Goal: Task Accomplishment & Management: Manage account settings

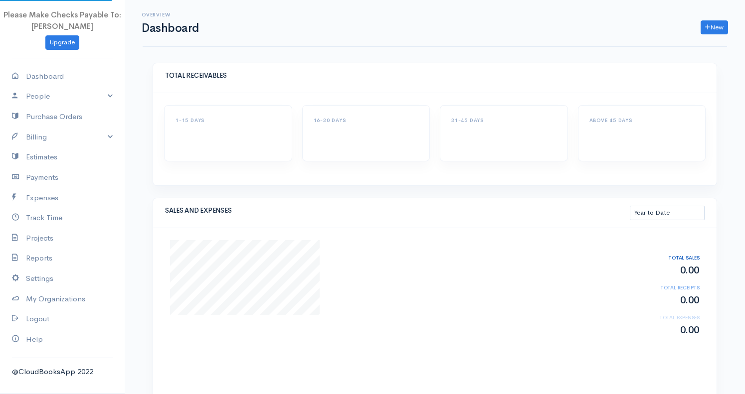
select select "thistoyear"
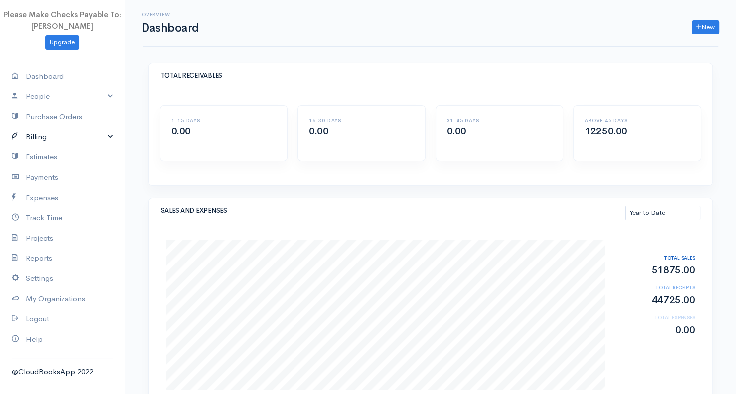
click at [44, 140] on link "Billing" at bounding box center [62, 137] width 125 height 20
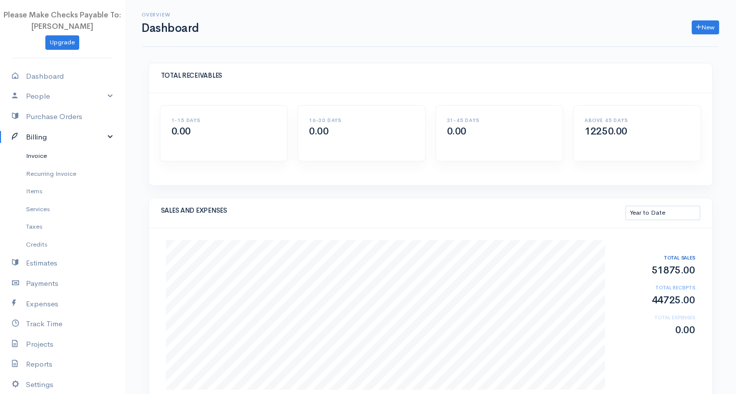
click at [45, 161] on link "Invoice" at bounding box center [62, 156] width 125 height 18
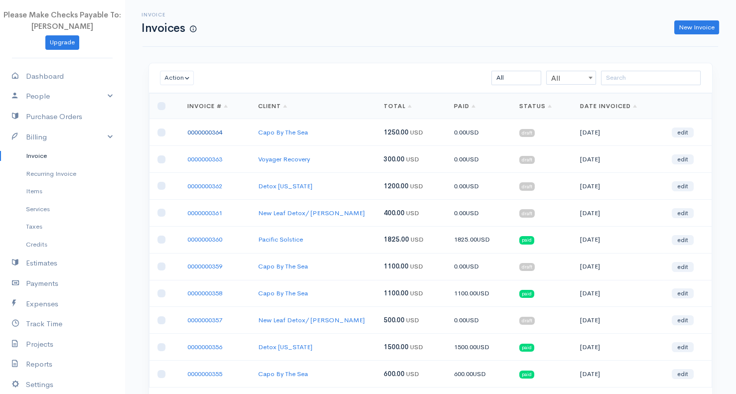
click at [209, 131] on link "0000000364" at bounding box center [204, 132] width 35 height 8
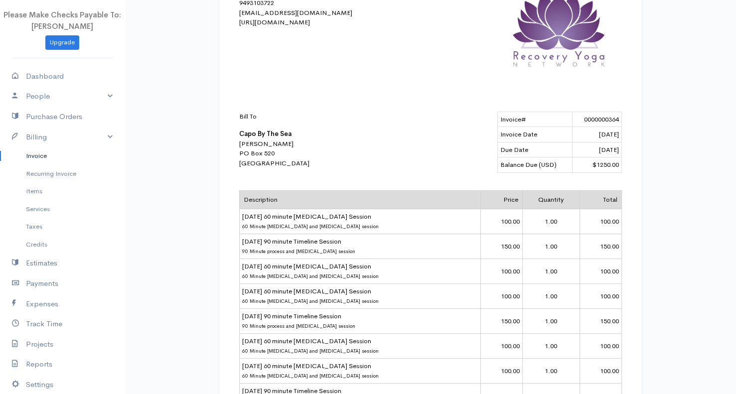
scroll to position [415, 0]
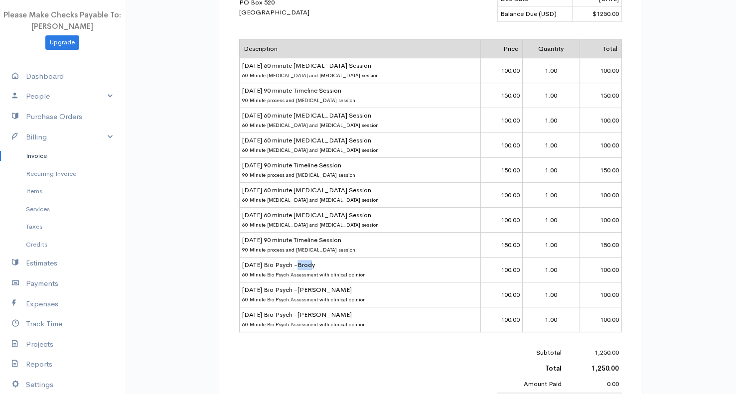
drag, startPoint x: 299, startPoint y: 265, endPoint x: 313, endPoint y: 263, distance: 14.5
click at [313, 263] on td "[DATE] Bio Psych -Brody 60 Minute Bio Psych Assessment with clinical opinion" at bounding box center [360, 269] width 242 height 25
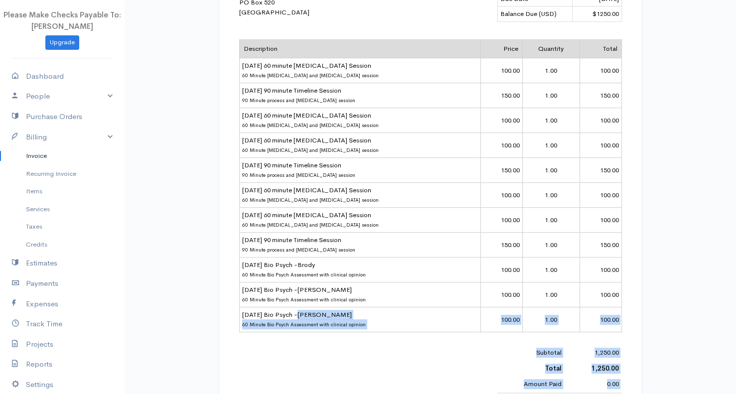
drag, startPoint x: 299, startPoint y: 312, endPoint x: 315, endPoint y: 310, distance: 16.1
click at [316, 310] on body "Please Make Checks Payable To: [PERSON_NAME] Upgrade Dashboard People Clients V…" at bounding box center [368, 54] width 736 height 938
click at [315, 310] on td "[DATE] Bio Psych -[PERSON_NAME] 60 Minute Bio Psych Assessment with clinical op…" at bounding box center [360, 319] width 242 height 25
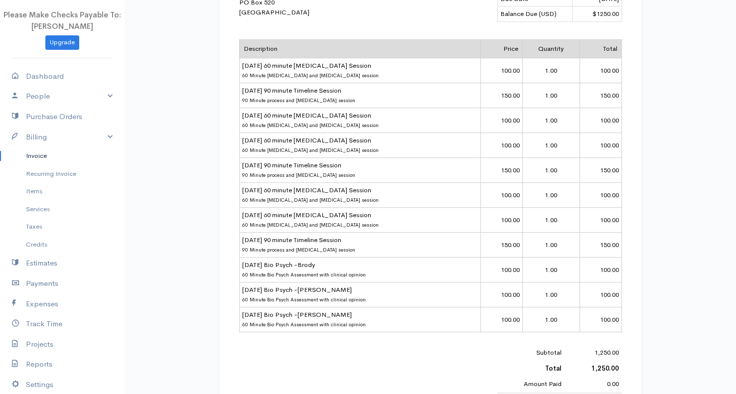
click at [315, 310] on td "[DATE] Bio Psych -[PERSON_NAME] 60 Minute Bio Psych Assessment with clinical op…" at bounding box center [360, 319] width 242 height 25
drag, startPoint x: 297, startPoint y: 312, endPoint x: 318, endPoint y: 311, distance: 20.5
click at [318, 311] on td "[DATE] Bio Psych -[PERSON_NAME] 60 Minute Bio Psych Assessment with clinical op…" at bounding box center [360, 319] width 242 height 25
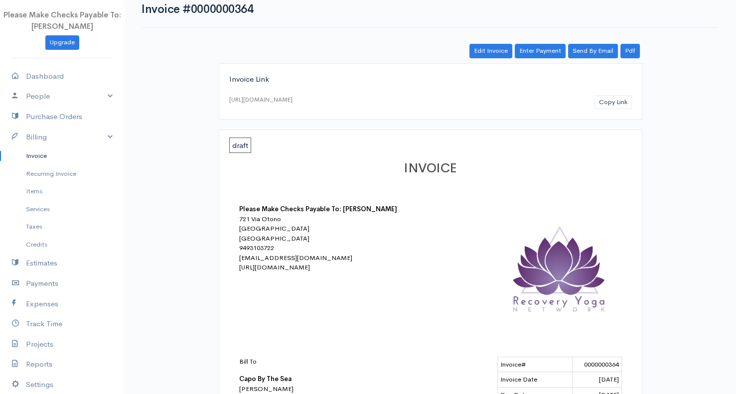
scroll to position [0, 0]
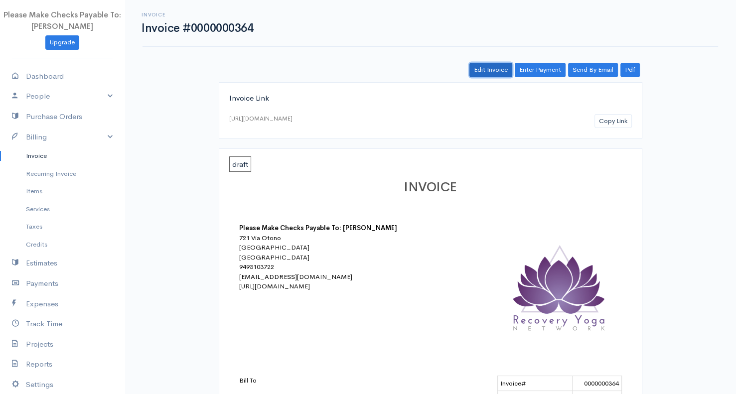
click at [493, 68] on link "Edit Invoice" at bounding box center [491, 70] width 43 height 14
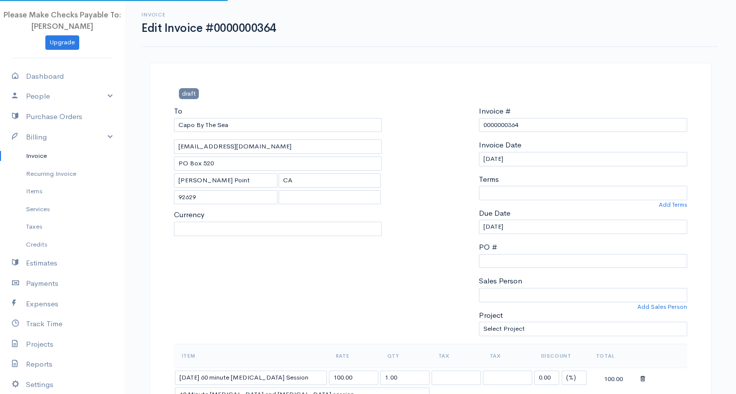
select select "[GEOGRAPHIC_DATA]"
select select "USD"
select select "0"
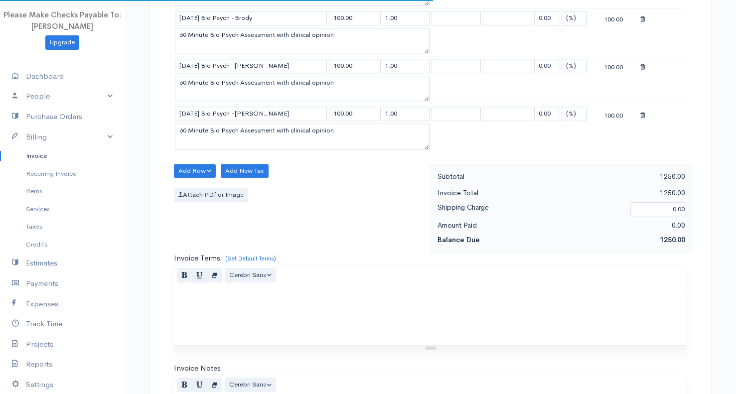
scroll to position [748, 0]
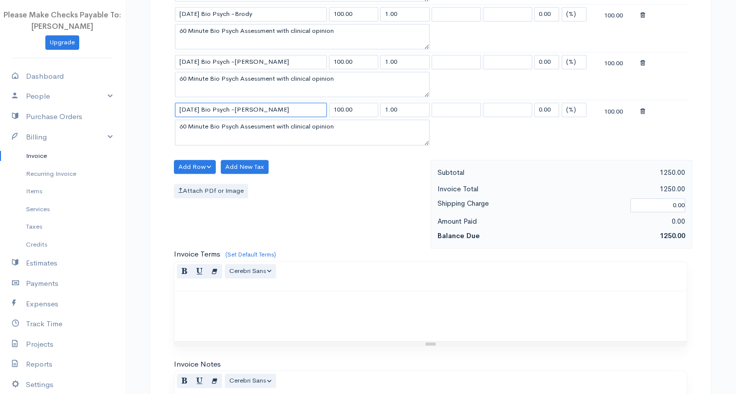
click at [260, 103] on input "[DATE] Bio Psych -[PERSON_NAME]" at bounding box center [251, 110] width 152 height 14
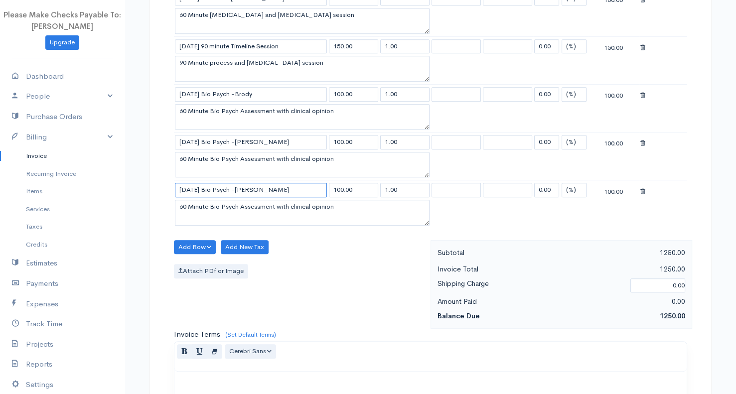
scroll to position [581, 0]
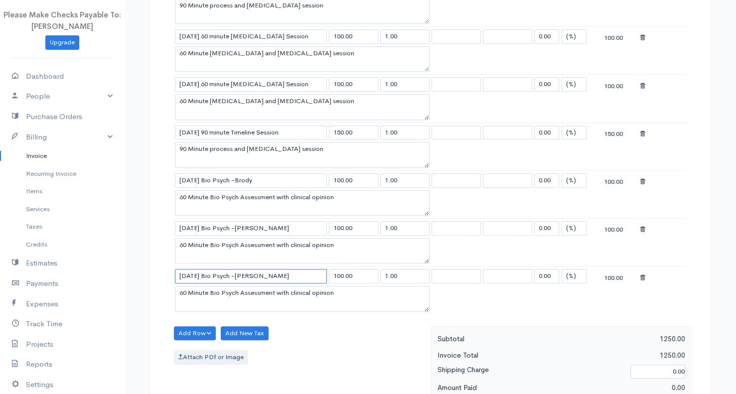
type input "[DATE] Bio Psych -[PERSON_NAME]"
click at [640, 177] on td at bounding box center [664, 180] width 48 height 19
click at [643, 178] on icon at bounding box center [643, 181] width 5 height 7
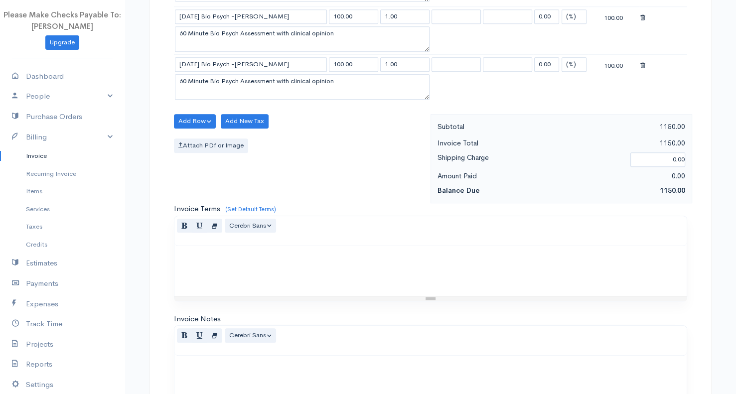
scroll to position [893, 0]
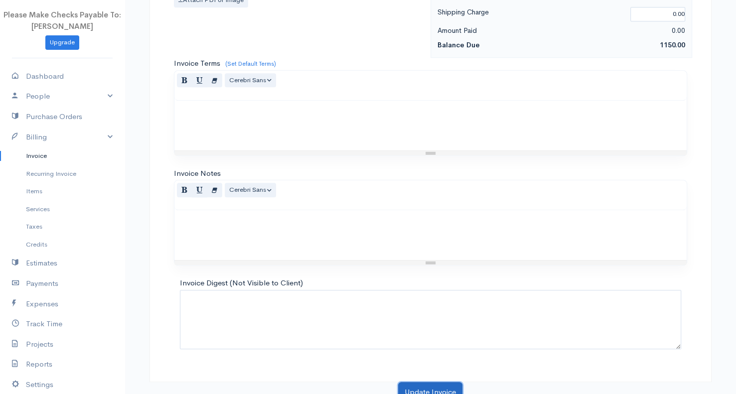
click at [418, 386] on button "Update Invoice" at bounding box center [430, 392] width 64 height 20
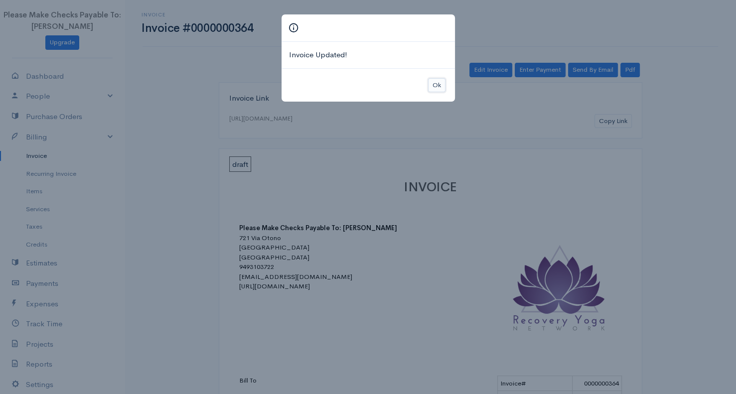
click at [433, 81] on button "Ok" at bounding box center [436, 85] width 17 height 14
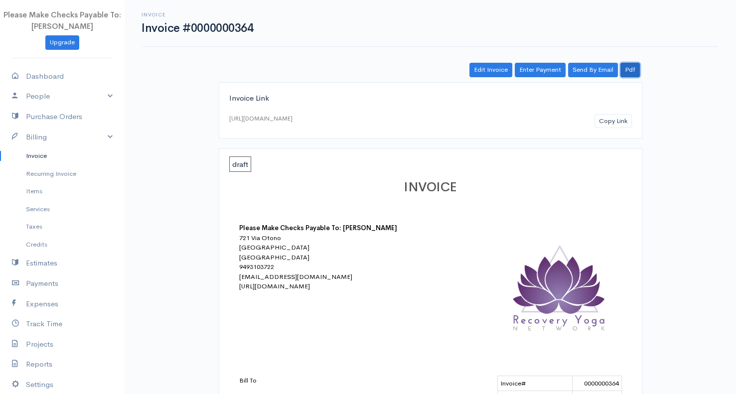
click at [630, 69] on link "Pdf" at bounding box center [630, 70] width 19 height 14
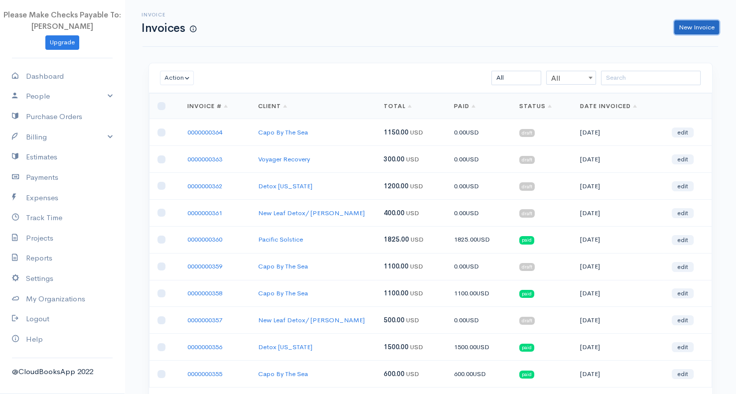
click at [689, 28] on link "New Invoice" at bounding box center [697, 27] width 45 height 14
select select "[GEOGRAPHIC_DATA]"
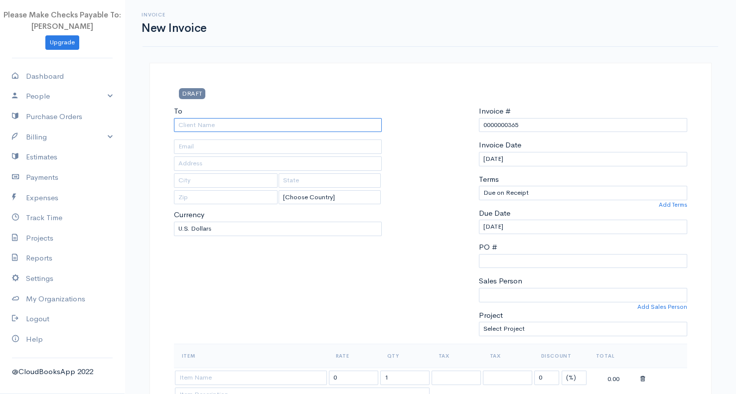
click at [191, 131] on input "To" at bounding box center [278, 125] width 208 height 14
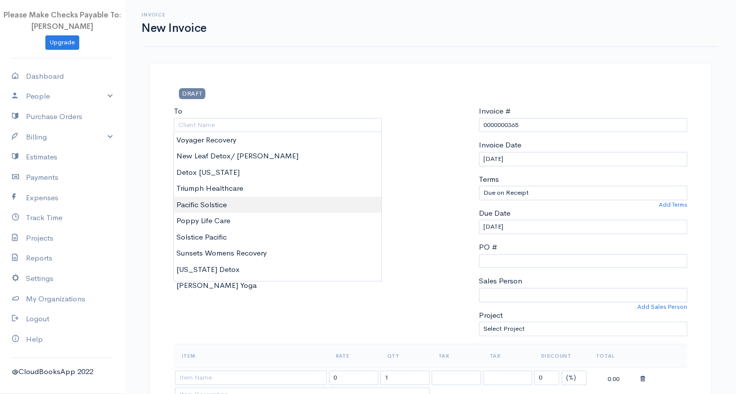
type input "Pacific Solstice"
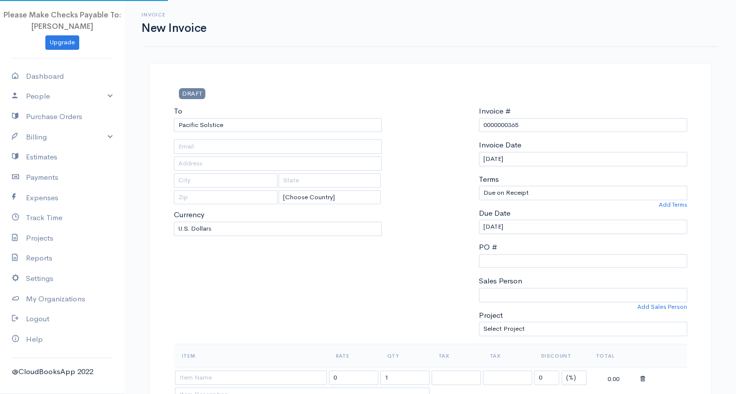
type input "britten@pacificsoltice.com"
type input "26732 Crown Valley Pkwy #443"
type input "Mission Viejo"
type input "CA"
type input "92691"
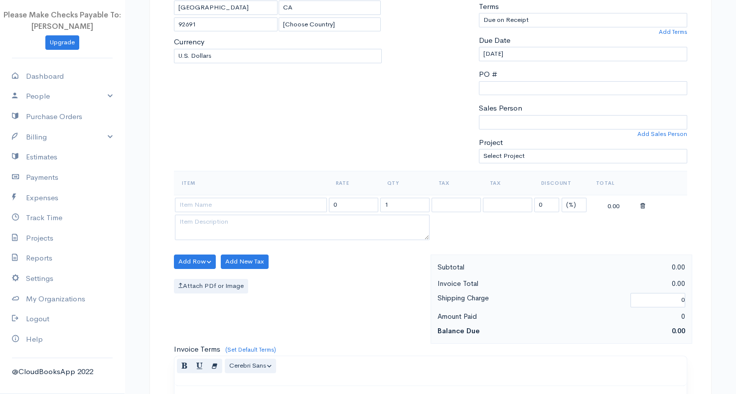
scroll to position [249, 0]
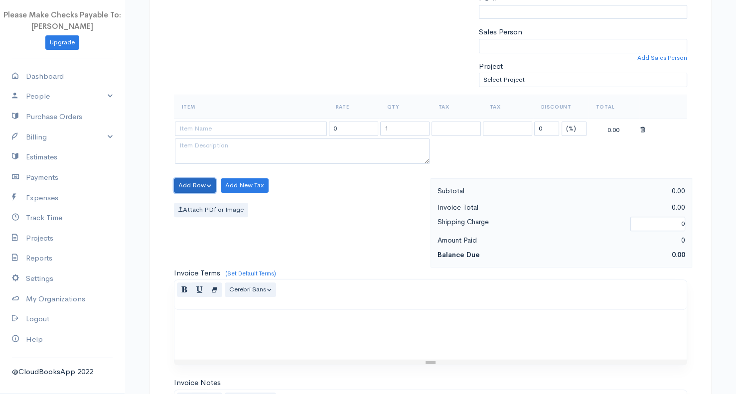
click at [193, 185] on button "Add Row" at bounding box center [195, 185] width 42 height 14
click at [211, 205] on link "Add Item Row" at bounding box center [213, 205] width 79 height 17
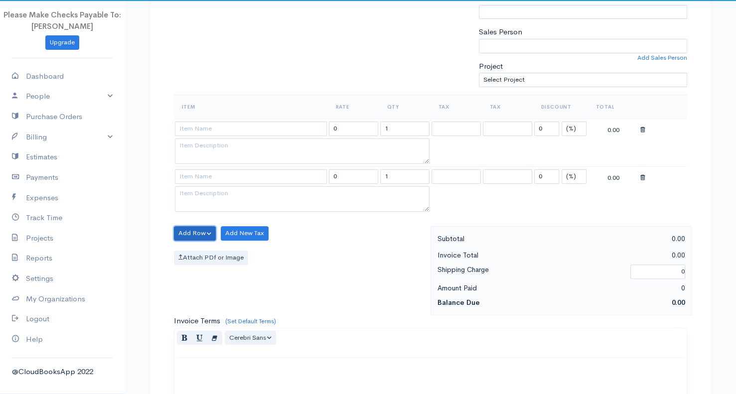
click at [199, 229] on button "Add Row" at bounding box center [195, 233] width 42 height 14
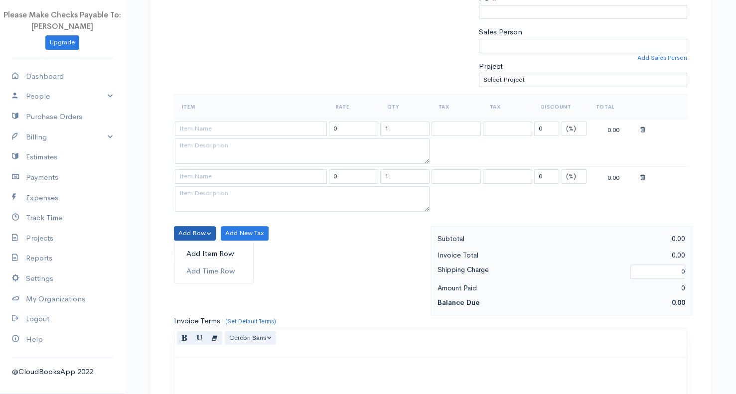
click at [210, 255] on link "Add Item Row" at bounding box center [213, 253] width 79 height 17
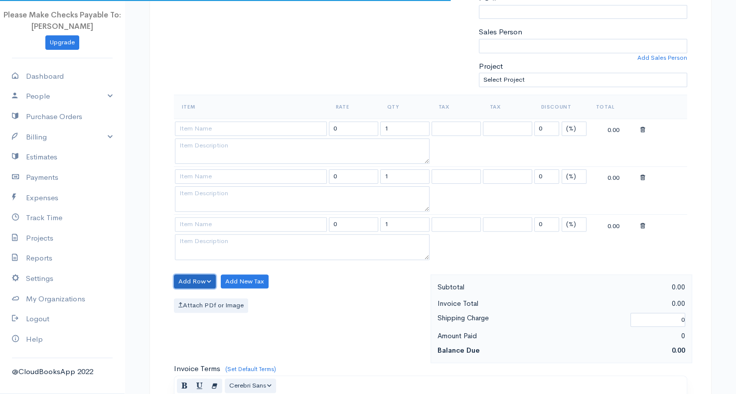
click at [197, 275] on button "Add Row" at bounding box center [195, 282] width 42 height 14
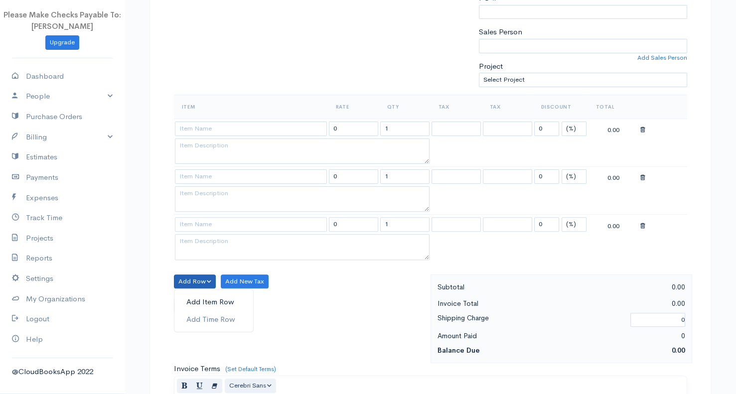
click at [196, 299] on link "Add Item Row" at bounding box center [213, 302] width 79 height 17
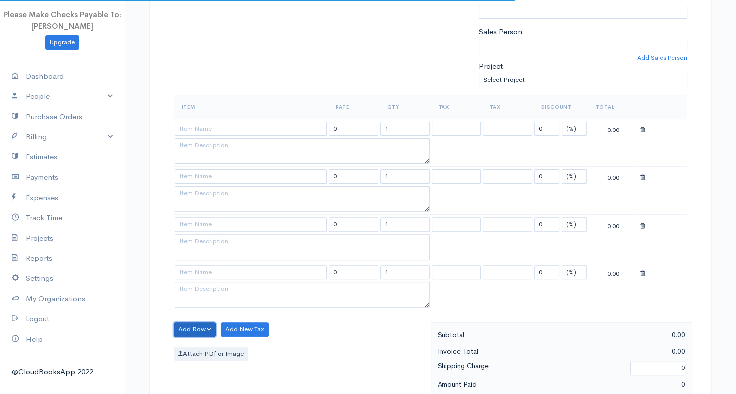
click at [185, 327] on button "Add Row" at bounding box center [195, 330] width 42 height 14
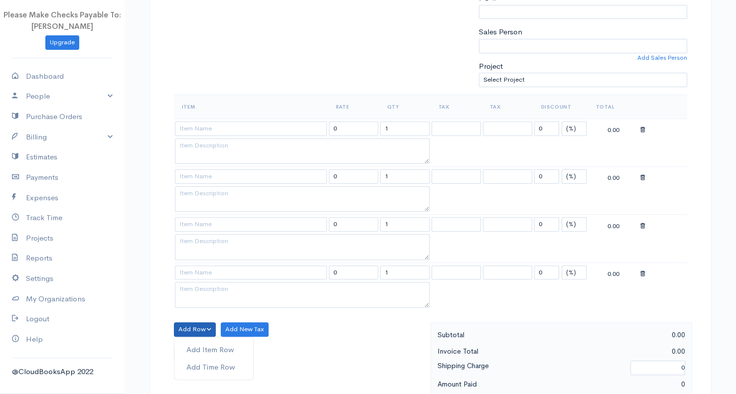
click at [188, 337] on div "Add Item Row Add Time Row" at bounding box center [214, 358] width 80 height 43
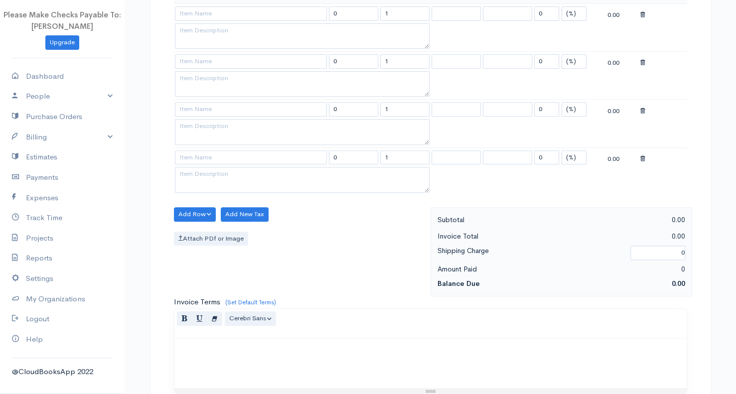
scroll to position [415, 0]
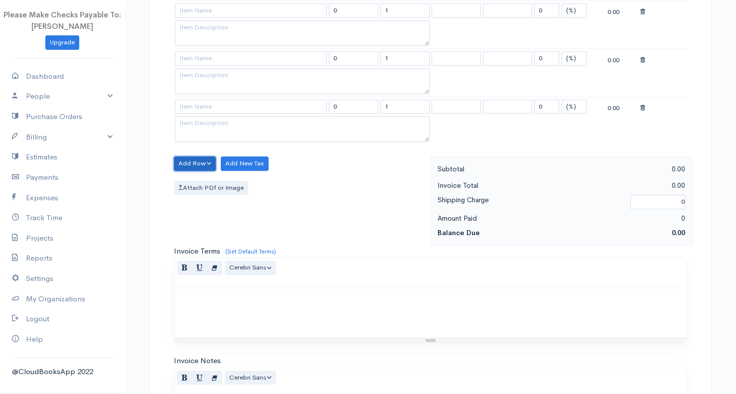
click at [185, 162] on button "Add Row" at bounding box center [195, 164] width 42 height 14
click at [185, 179] on link "Add Item Row" at bounding box center [213, 183] width 79 height 17
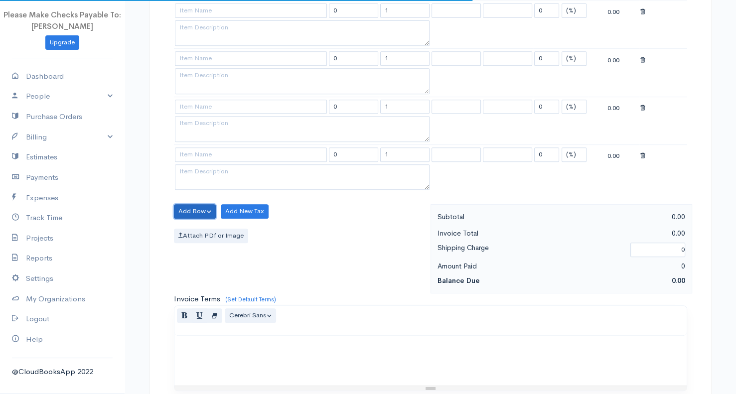
click at [183, 205] on button "Add Row" at bounding box center [195, 211] width 42 height 14
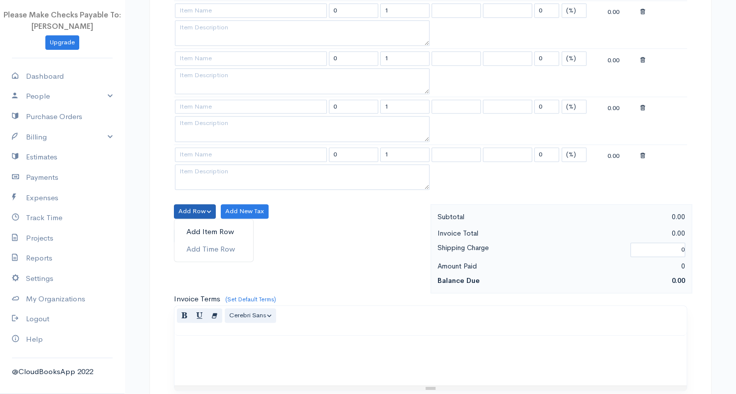
click at [183, 226] on link "Add Item Row" at bounding box center [213, 231] width 79 height 17
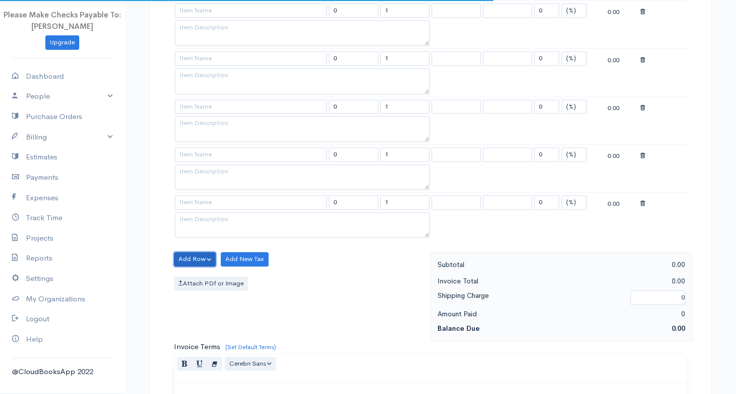
click at [185, 252] on button "Add Row" at bounding box center [195, 259] width 42 height 14
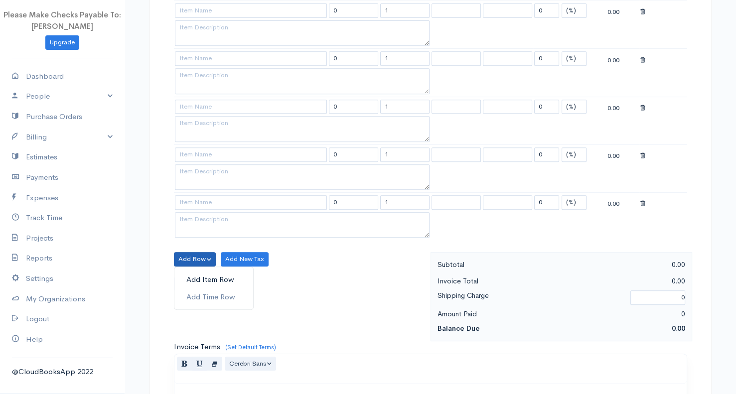
click at [185, 271] on link "Add Item Row" at bounding box center [213, 279] width 79 height 17
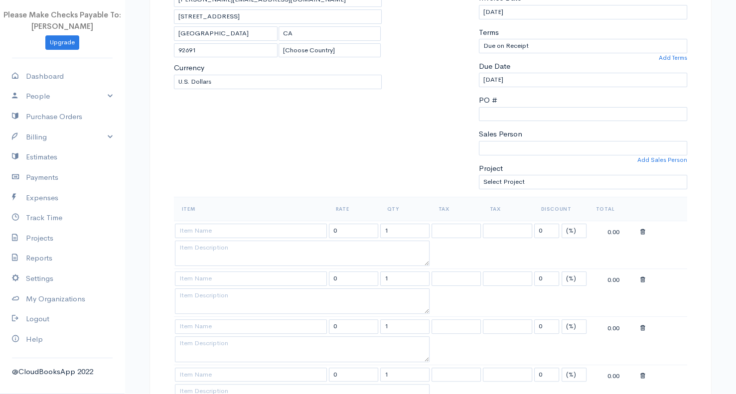
scroll to position [166, 0]
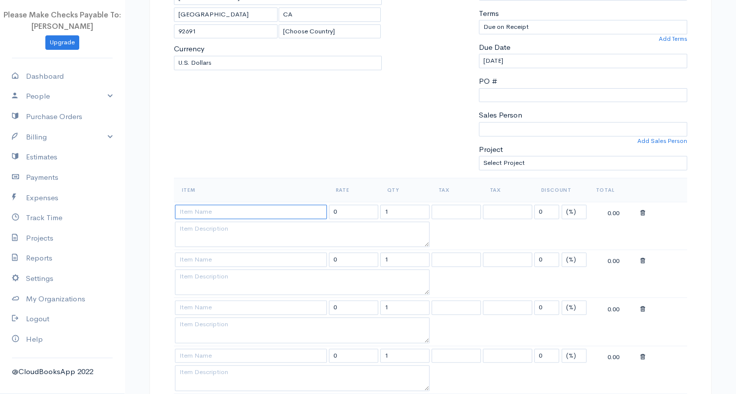
click at [220, 205] on input at bounding box center [251, 212] width 152 height 14
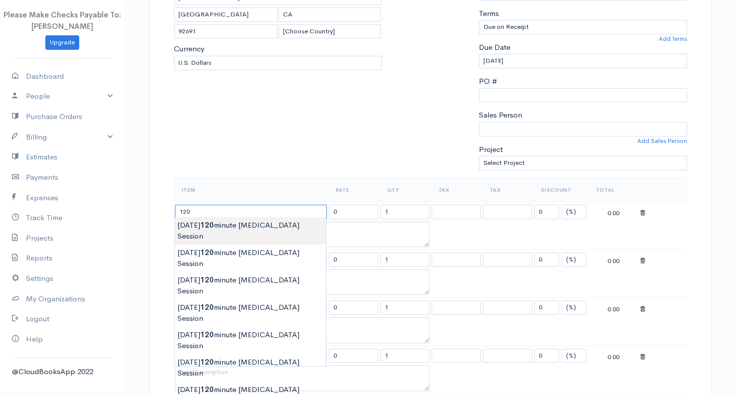
type input "7/16/25 120 minute Yoga Therapy Session"
type input "200.00"
type textarea "120 Minute Yoga Therapy and Psychoeducation session"
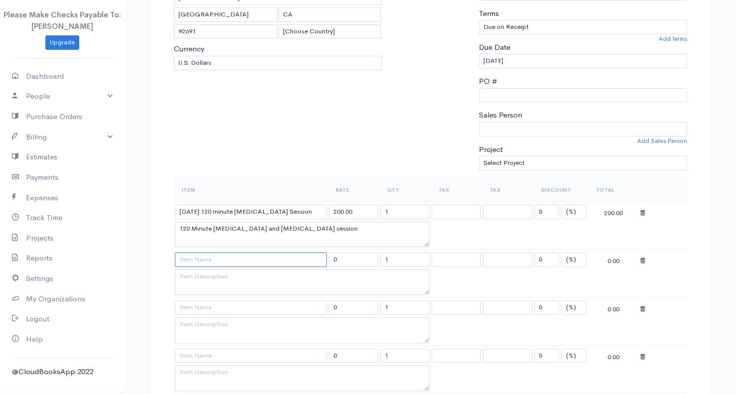
click at [217, 262] on input at bounding box center [251, 260] width 152 height 14
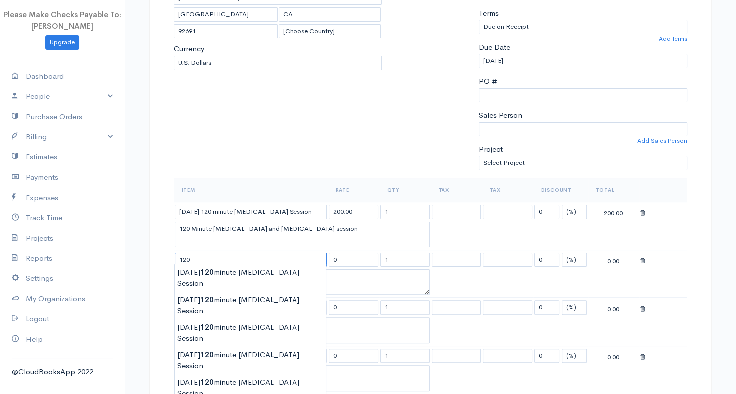
type input "7/16/25 120 minute Yoga Therapy Session"
type input "200.00"
type textarea "120 Minute Yoga Therapy and Psychoeducation session"
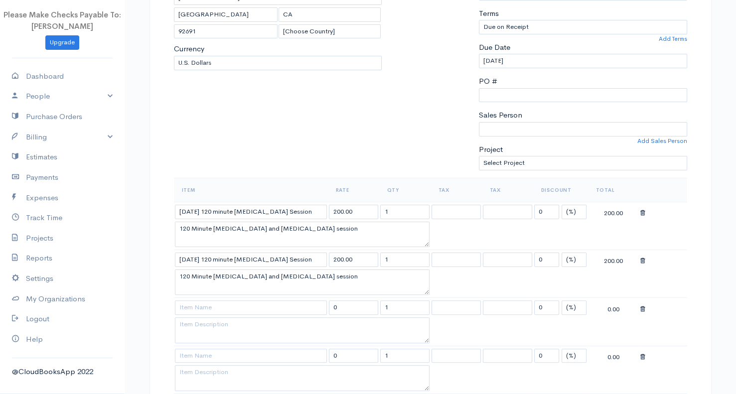
click at [207, 309] on input at bounding box center [251, 308] width 152 height 14
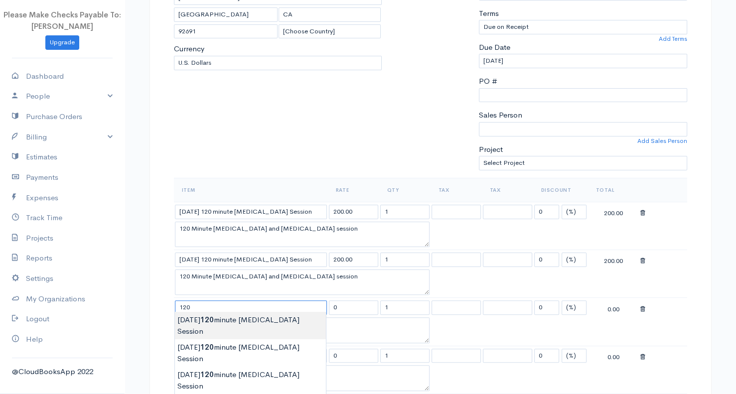
type input "7/16/25 120 minute Yoga Therapy Session"
type input "200.00"
type textarea "120 Minute Yoga Therapy and Psychoeducation session"
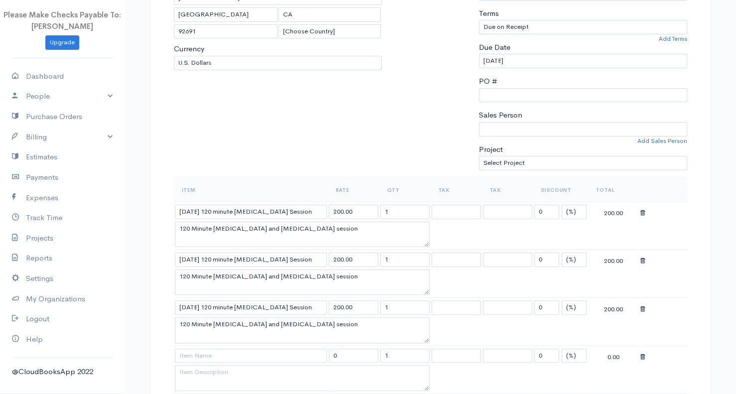
click at [195, 351] on input at bounding box center [251, 356] width 152 height 14
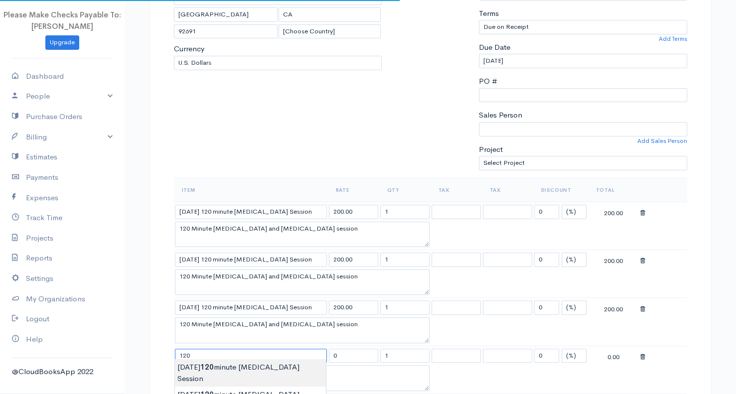
type input "7/16/25 120 minute Yoga Therapy Session"
type input "200.00"
type textarea "120 Minute Yoga Therapy and Psychoeducation session"
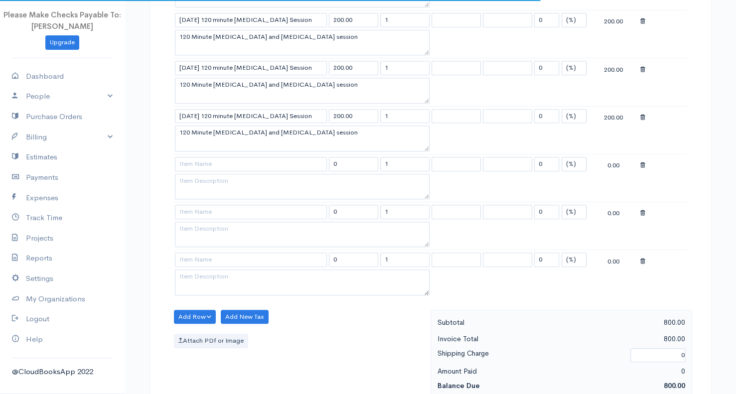
scroll to position [415, 0]
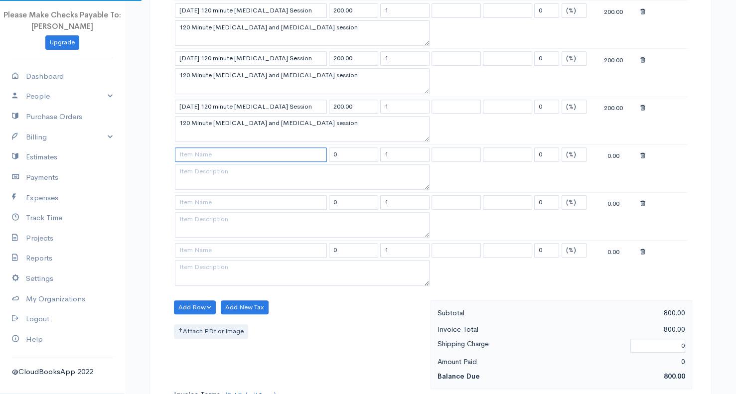
click at [203, 155] on input at bounding box center [251, 155] width 152 height 14
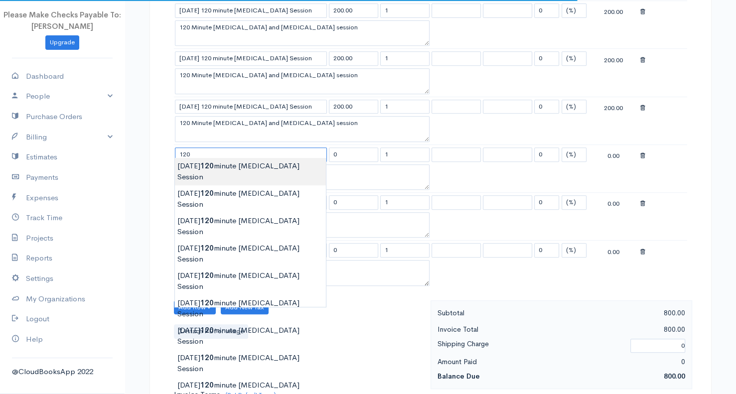
type input "7/16/25 120 minute Yoga Therapy Session"
type input "200.00"
type textarea "120 Minute Yoga Therapy and Psychoeducation session"
click at [203, 159] on body "Please Make Checks Payable To: Ashly Fox Upgrade Dashboard People Clients Vendo…" at bounding box center [368, 160] width 736 height 1150
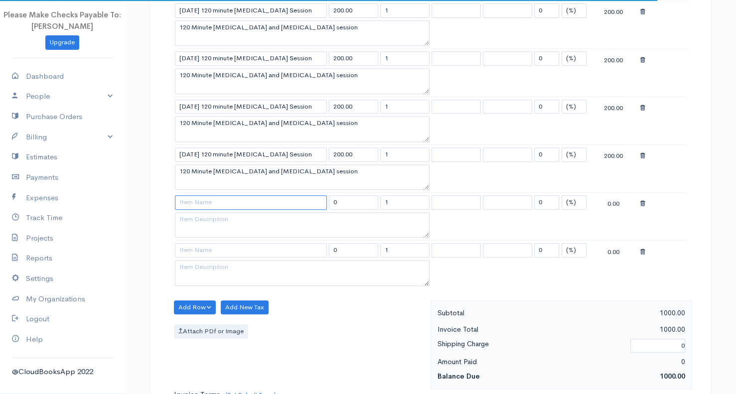
click at [197, 198] on input at bounding box center [251, 202] width 152 height 14
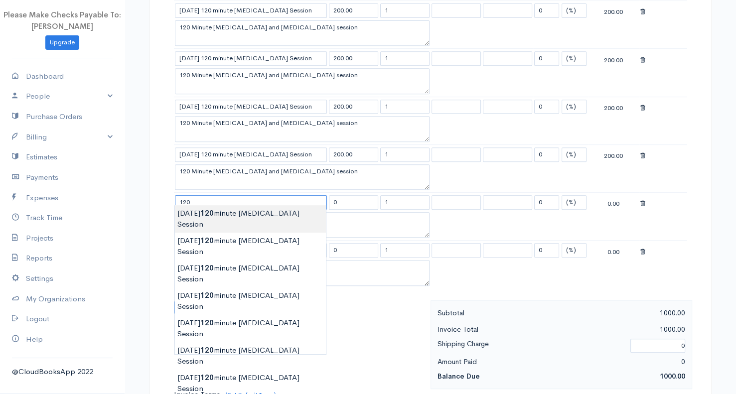
type input "7/16/25 120 minute Yoga Therapy Session"
type input "200.00"
type textarea "120 Minute Yoga Therapy and Psychoeducation session"
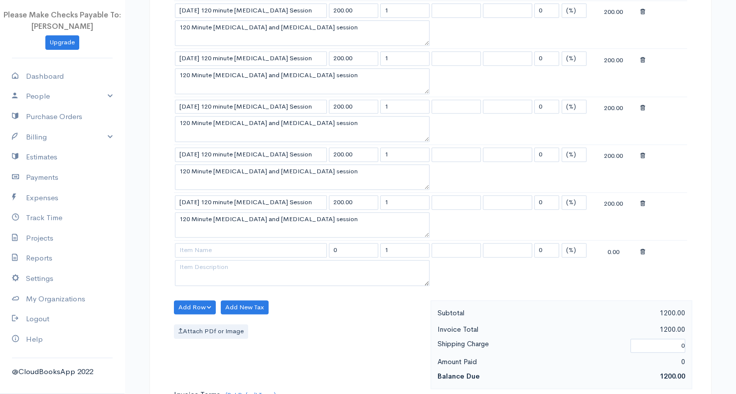
click at [198, 211] on body "Please Make Checks Payable To: Ashly Fox Upgrade Dashboard People Clients Vendo…" at bounding box center [368, 160] width 736 height 1150
click at [197, 253] on td at bounding box center [251, 250] width 154 height 19
click at [195, 247] on input at bounding box center [251, 250] width 152 height 14
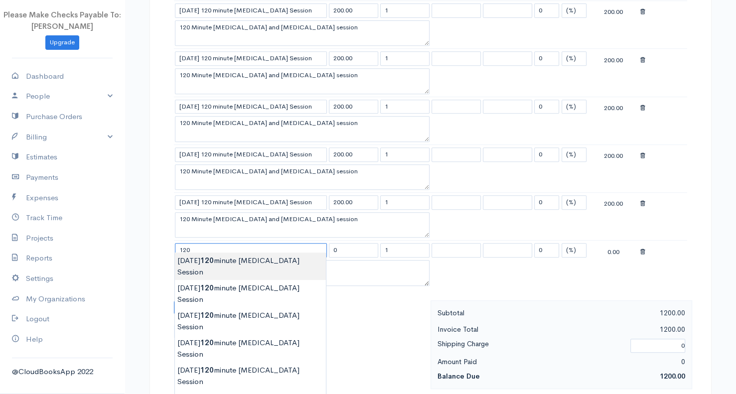
type input "7/16/25 120 minute Yoga Therapy Session"
type input "200.00"
type textarea "120 Minute Yoga Therapy and Psychoeducation session"
click at [195, 253] on body "Please Make Checks Payable To: Ashly Fox Upgrade Dashboard People Clients Vendo…" at bounding box center [368, 160] width 736 height 1150
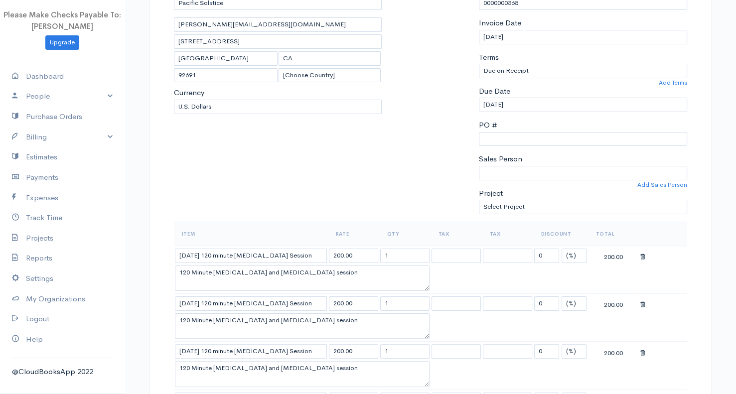
scroll to position [249, 0]
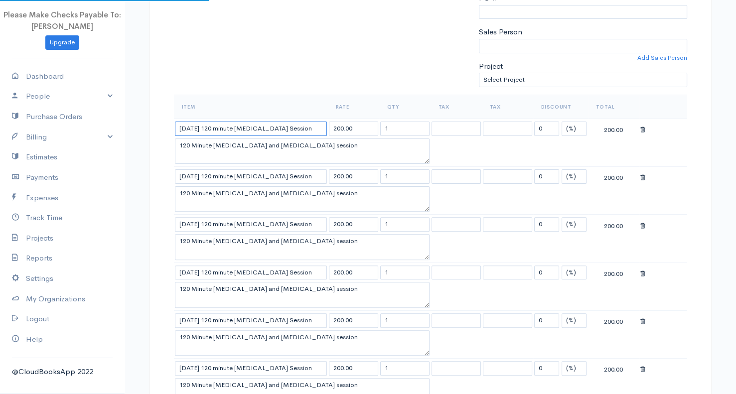
drag, startPoint x: 194, startPoint y: 125, endPoint x: 147, endPoint y: 127, distance: 47.9
click at [147, 127] on div "DRAFT To Pacific Solstice britten@pacificsoltice.com 26732 Crown Valley Pkwy #4…" at bounding box center [431, 357] width 598 height 1087
type input "8/18/25 120 minute Yoga Therapy Session"
click at [182, 106] on th "Item" at bounding box center [251, 107] width 154 height 24
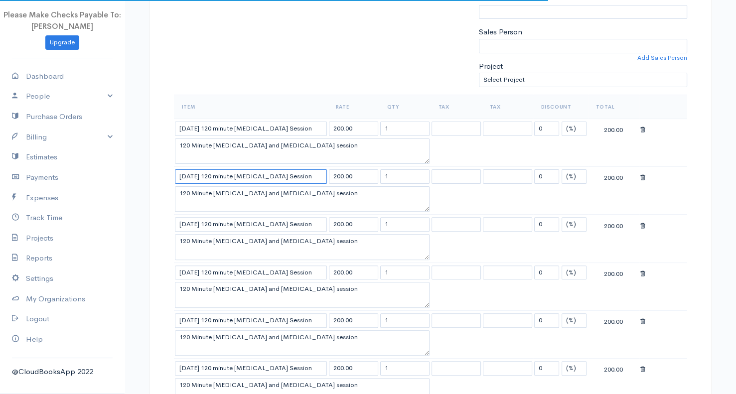
drag, startPoint x: 197, startPoint y: 174, endPoint x: 150, endPoint y: 177, distance: 47.0
click at [150, 177] on div "DRAFT To Pacific Solstice britten@pacificsoltice.com 26732 Crown Valley Pkwy #4…" at bounding box center [431, 347] width 562 height 1066
click at [189, 170] on input "7/16/25 120 minute Yoga Therapy Session" at bounding box center [251, 177] width 152 height 14
drag, startPoint x: 193, startPoint y: 172, endPoint x: 172, endPoint y: 173, distance: 21.5
click at [172, 173] on div "Item Rate Qty Tax Tax Discount Total 8/18/25 120 minute Yoga Therapy Session 20…" at bounding box center [430, 281] width 523 height 372
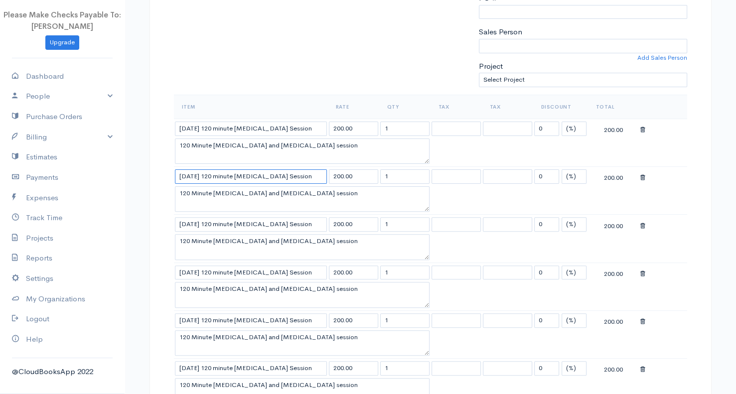
type input "9/20/25 120 minute Yoga Therapy Session"
drag, startPoint x: 175, startPoint y: 125, endPoint x: 158, endPoint y: 125, distance: 17.5
click at [158, 125] on div "DRAFT To Pacific Solstice britten@pacificsoltice.com 26732 Crown Valley Pkwy #4…" at bounding box center [431, 347] width 562 height 1066
drag, startPoint x: 182, startPoint y: 122, endPoint x: 168, endPoint y: 123, distance: 14.5
click at [169, 123] on div "Item Rate Qty Tax Tax Discount Total 8/18/25 120 minute Yoga Therapy Session 20…" at bounding box center [430, 281] width 523 height 372
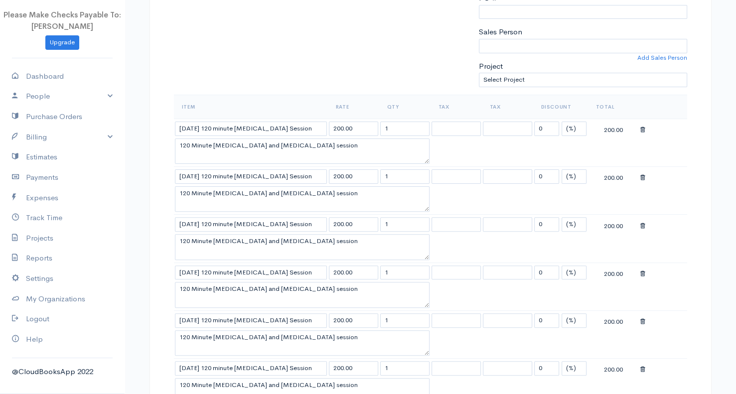
drag, startPoint x: 183, startPoint y: 125, endPoint x: 158, endPoint y: 128, distance: 26.1
click at [161, 129] on div "DRAFT To Pacific Solstice britten@pacificsoltice.com 26732 Crown Valley Pkwy #4…" at bounding box center [431, 347] width 562 height 1066
type input "8/18/25 120 minute Yoga Therapy Session"
click at [163, 128] on body "Please Make Checks Payable To: Ashly Fox Upgrade Dashboard People Clients Vendo…" at bounding box center [368, 326] width 736 height 1150
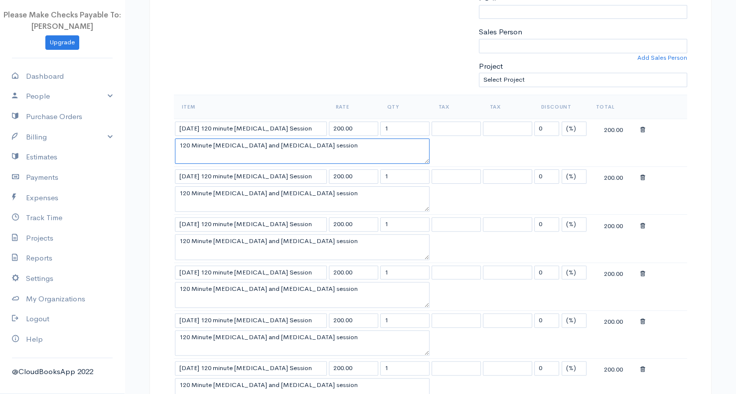
click at [175, 154] on textarea "120 Minute Yoga Therapy and Psychoeducation session" at bounding box center [302, 152] width 255 height 26
click at [182, 171] on input "9/20/25 120 minute Yoga Therapy Session" at bounding box center [251, 177] width 152 height 14
click at [181, 175] on input "9/20/25 120 minute Yoga Therapy Session" at bounding box center [251, 177] width 152 height 14
click at [196, 153] on textarea "120 Minute Yoga Therapy and Psychoeducation session" at bounding box center [302, 152] width 255 height 26
click at [227, 139] on textarea "120 Minute Yoga Therapy and Psychoeducation session" at bounding box center [302, 152] width 255 height 26
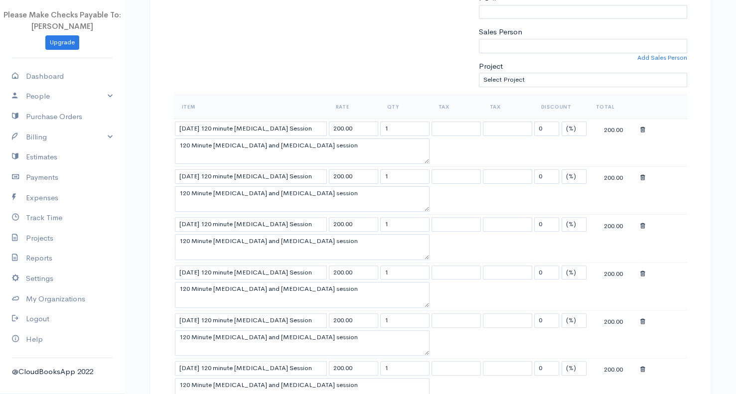
click at [181, 167] on td "9/20/25 120 minute Yoga Therapy Session" at bounding box center [251, 176] width 154 height 19
click at [184, 175] on input "9/20/25 120 minute Yoga Therapy Session" at bounding box center [251, 177] width 152 height 14
click at [226, 159] on textarea "120 Minute Yoga Therapy and Psychoeducation session" at bounding box center [302, 152] width 255 height 26
click at [310, 175] on input "9/20/25 120 minute Yoga Therapy Session" at bounding box center [251, 177] width 152 height 14
drag, startPoint x: 346, startPoint y: 152, endPoint x: 384, endPoint y: 40, distance: 117.5
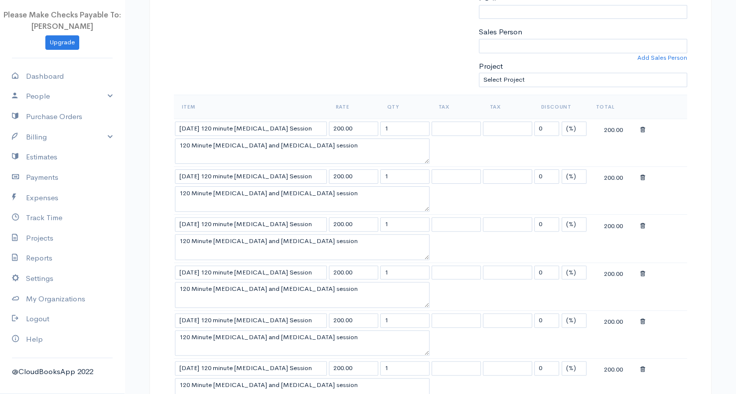
click at [179, 175] on input "9/20/25 120 minute Yoga Therapy Session" at bounding box center [251, 177] width 152 height 14
type input "8/20/25 120 minute Yoga Therapy Session"
drag, startPoint x: 193, startPoint y: 222, endPoint x: 166, endPoint y: 221, distance: 27.4
click at [168, 222] on div "DRAFT To Pacific Solstice britten@pacificsoltice.com 26732 Crown Valley Pkwy #4…" at bounding box center [431, 347] width 562 height 1066
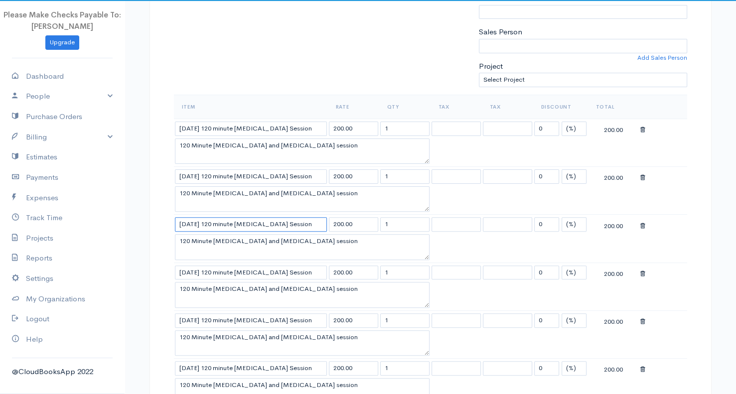
type input "8/25/25 120 minute Yoga Therapy Session"
click at [157, 239] on div "DRAFT To Pacific Solstice britten@pacificsoltice.com 26732 Crown Valley Pkwy #4…" at bounding box center [431, 347] width 562 height 1066
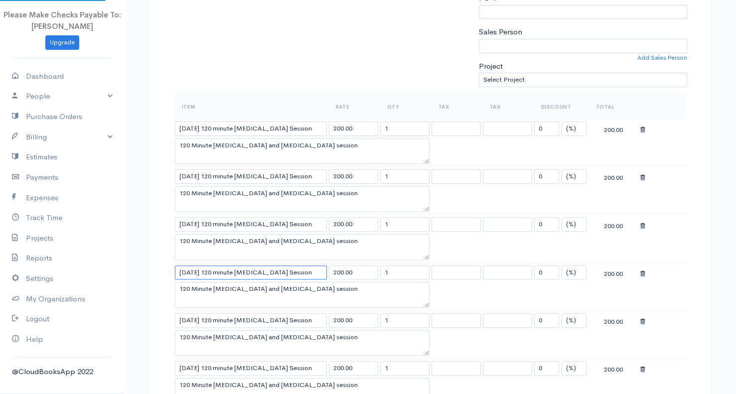
drag, startPoint x: 193, startPoint y: 265, endPoint x: 154, endPoint y: 275, distance: 40.6
click at [154, 275] on div "DRAFT To Pacific Solstice britten@pacificsoltice.com 26732 Crown Valley Pkwy #4…" at bounding box center [431, 347] width 562 height 1066
type input "8/27/25 120 minute Yoga Therapy Session"
click at [173, 238] on div "Item Rate Qty Tax Tax Discount Total 8/18/25 120 minute Yoga Therapy Session 20…" at bounding box center [430, 281] width 523 height 372
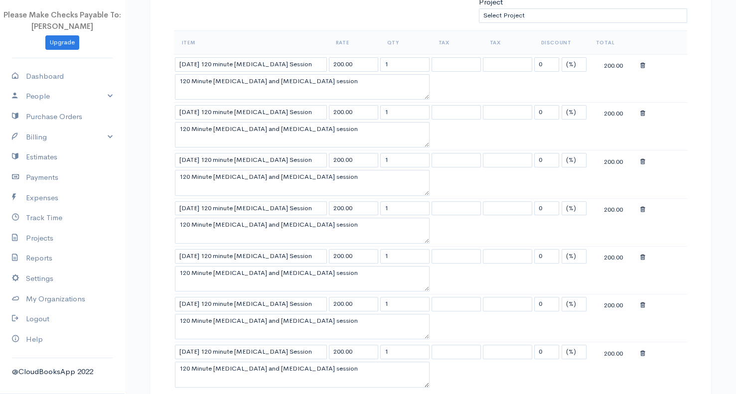
scroll to position [332, 0]
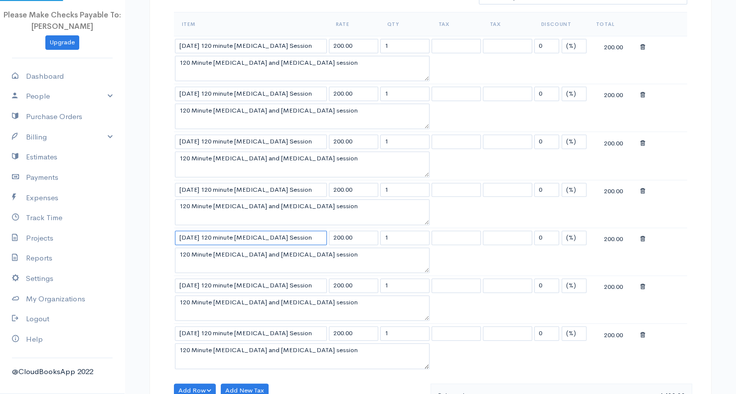
drag, startPoint x: 188, startPoint y: 234, endPoint x: 160, endPoint y: 237, distance: 29.0
click at [160, 237] on div "DRAFT To Pacific Solstice britten@pacificsoltice.com 26732 Crown Valley Pkwy #4…" at bounding box center [431, 264] width 562 height 1066
drag, startPoint x: 192, startPoint y: 231, endPoint x: 157, endPoint y: 233, distance: 36.0
click at [160, 233] on div "DRAFT To Pacific Solstice britten@pacificsoltice.com 26732 Crown Valley Pkwy #4…" at bounding box center [431, 264] width 562 height 1066
type input "9/1/25 120 minute Yoga Therapy Session"
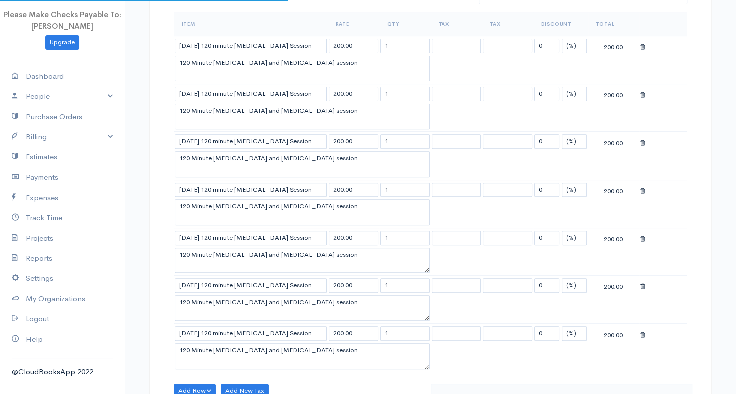
click at [163, 224] on div "DRAFT To Pacific Solstice britten@pacificsoltice.com 26732 Crown Valley Pkwy #4…" at bounding box center [431, 264] width 562 height 1066
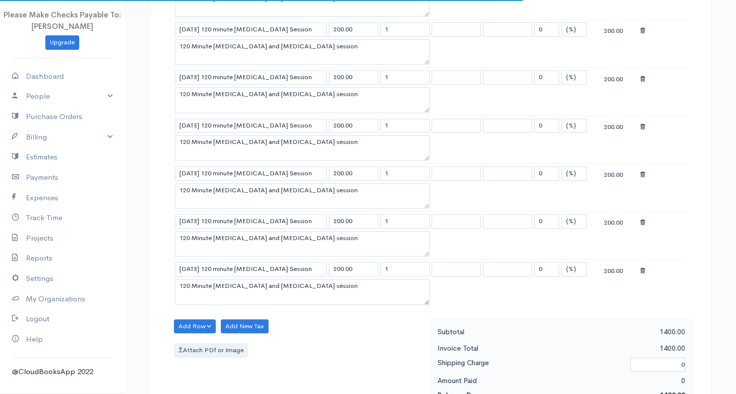
scroll to position [415, 0]
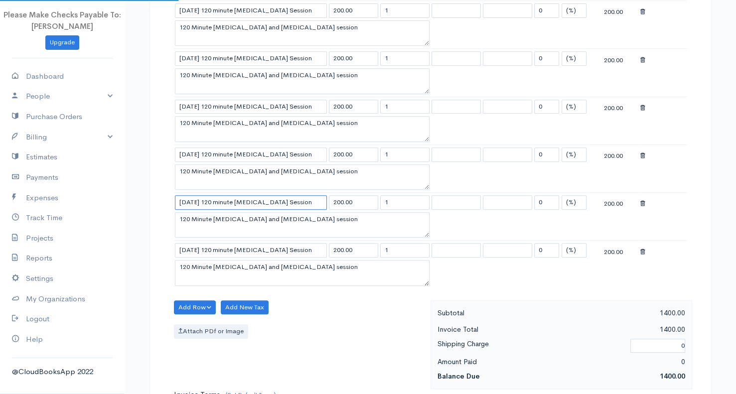
drag, startPoint x: 193, startPoint y: 199, endPoint x: 146, endPoint y: 199, distance: 47.4
click at [150, 199] on div "DRAFT To Pacific Solstice britten@pacificsoltice.com 26732 Crown Valley Pkwy #4…" at bounding box center [431, 181] width 562 height 1066
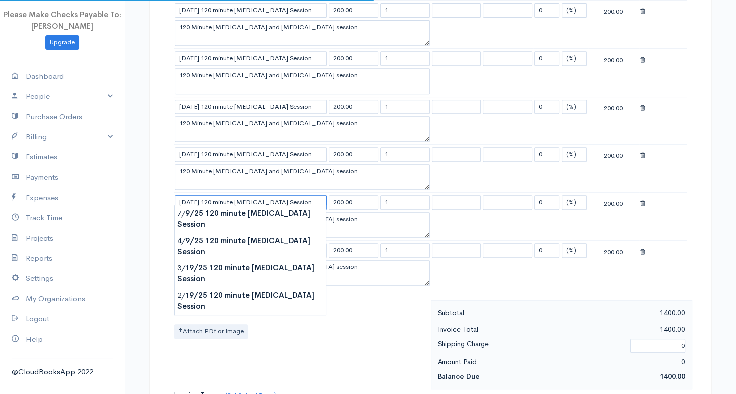
type input "9/3/25 120 minute Yoga Therapy Session"
click at [148, 168] on div "DRAFT To Pacific Solstice britten@pacificsoltice.com 26732 Crown Valley Pkwy #4…" at bounding box center [431, 191] width 598 height 1087
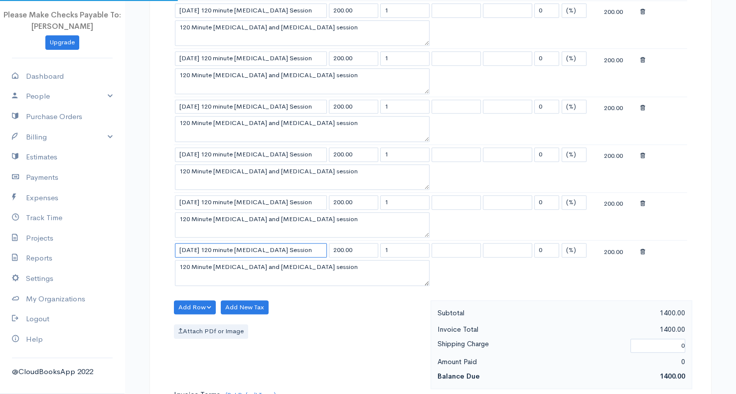
drag, startPoint x: 193, startPoint y: 245, endPoint x: 143, endPoint y: 250, distance: 50.7
click at [143, 250] on div "DRAFT To Pacific Solstice britten@pacificsoltice.com 26732 Crown Valley Pkwy #4…" at bounding box center [431, 191] width 598 height 1087
type input "9/8/25 120 minute Yoga Therapy Session"
click at [160, 210] on div "DRAFT To Pacific Solstice britten@pacificsoltice.com 26732 Crown Valley Pkwy #4…" at bounding box center [431, 181] width 562 height 1066
click at [200, 305] on button "Add Row" at bounding box center [195, 308] width 42 height 14
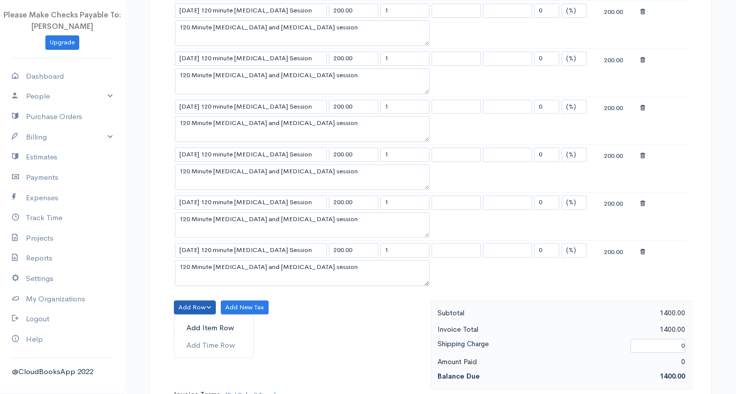
click at [207, 320] on link "Add Item Row" at bounding box center [213, 328] width 79 height 17
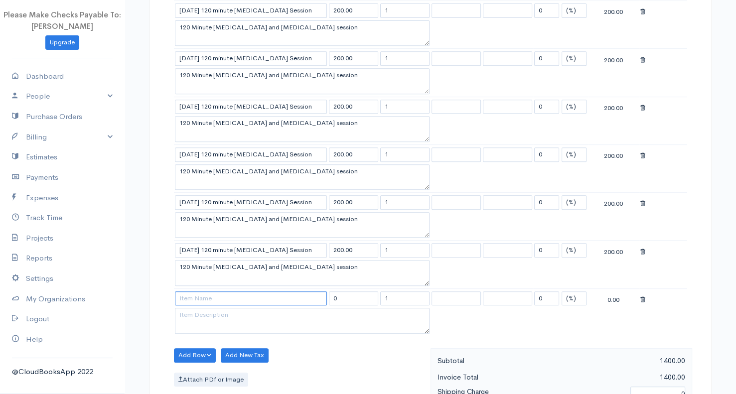
click at [193, 294] on input at bounding box center [251, 299] width 152 height 14
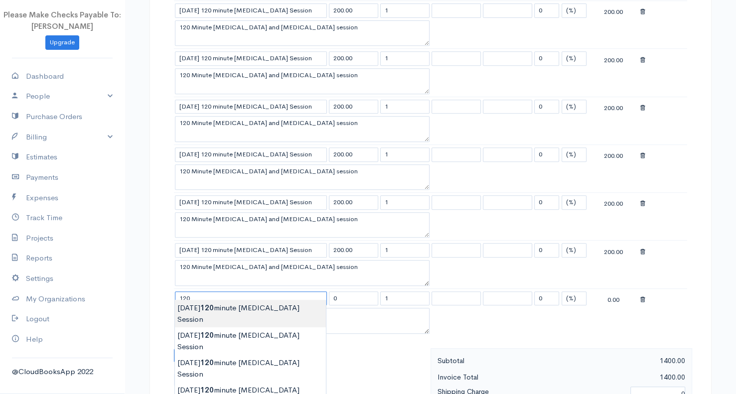
type input "7/16/25 120 minute Yoga Therapy Session"
type input "200.00"
type textarea "120 Minute Yoga Therapy and Psychoeducation session"
click at [197, 306] on body "Please Make Checks Payable To: Ashly Fox Upgrade Dashboard People Clients Vendo…" at bounding box center [368, 184] width 736 height 1198
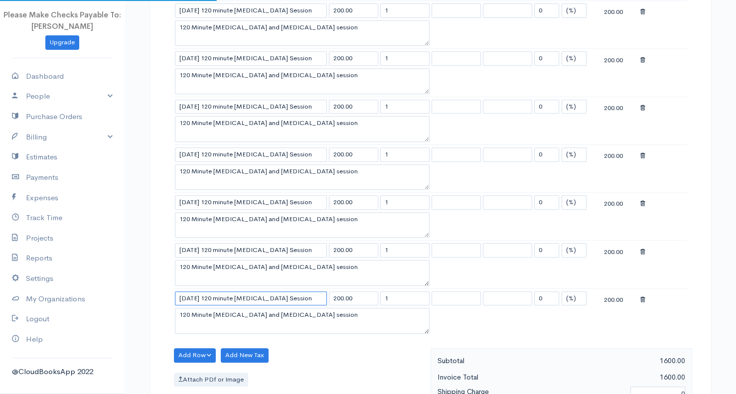
drag, startPoint x: 193, startPoint y: 295, endPoint x: 160, endPoint y: 294, distance: 33.4
click at [162, 295] on div "DRAFT To Pacific Solstice britten@pacificsoltice.com 26732 Crown Valley Pkwy #4…" at bounding box center [431, 205] width 562 height 1115
type input "9/10/25 120 minute Yoga Therapy Session"
click at [154, 283] on div "DRAFT To Pacific Solstice britten@pacificsoltice.com 26732 Crown Valley Pkwy #4…" at bounding box center [431, 205] width 562 height 1115
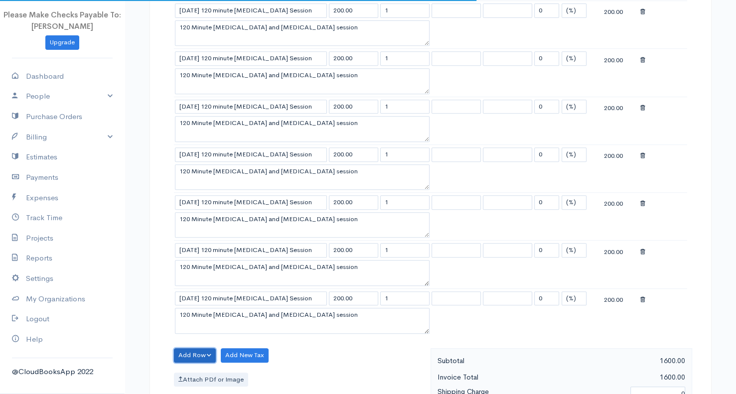
click at [190, 352] on button "Add Row" at bounding box center [195, 356] width 42 height 14
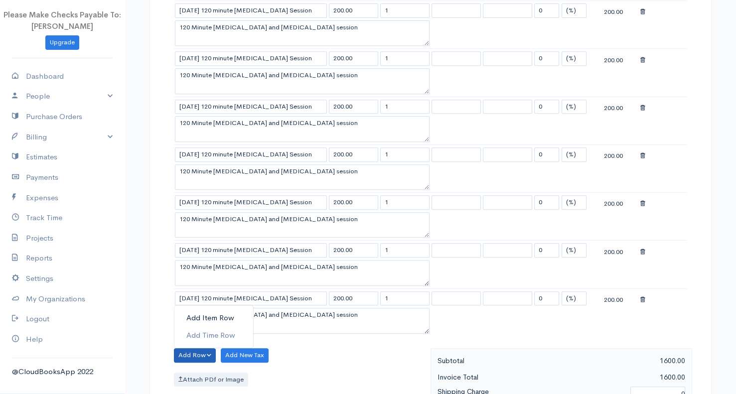
click at [211, 316] on link "Add Item Row" at bounding box center [213, 318] width 79 height 17
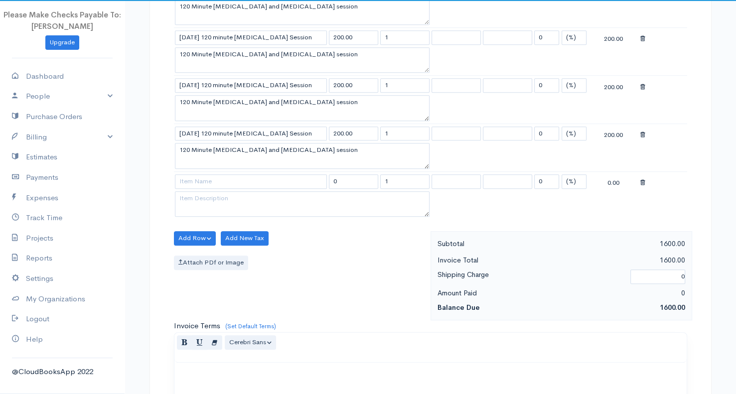
scroll to position [581, 0]
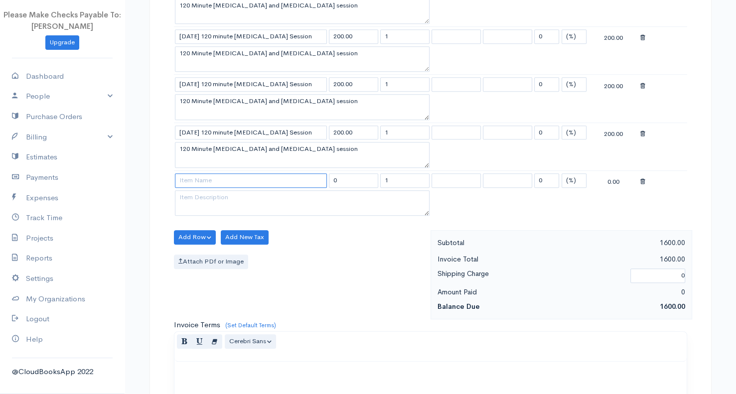
click at [205, 179] on input at bounding box center [251, 181] width 152 height 14
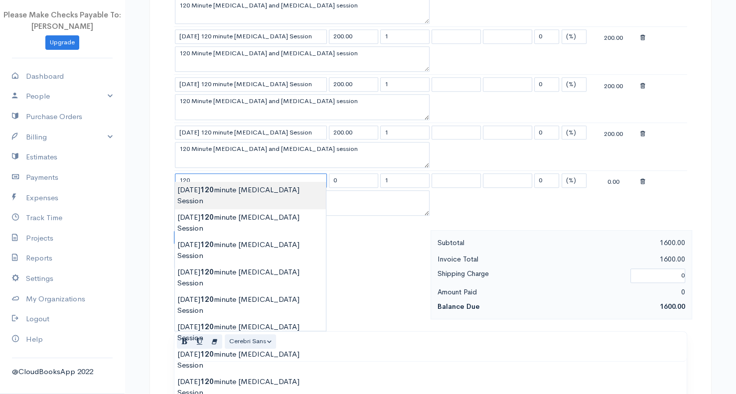
type input "7/16/25 120 minute Yoga Therapy Session"
type input "200.00"
type textarea "120 Minute Yoga Therapy and Psychoeducation session"
click at [205, 192] on body "Please Make Checks Payable To: Ashly Fox Upgrade Dashboard People Clients Vendo…" at bounding box center [368, 42] width 736 height 1246
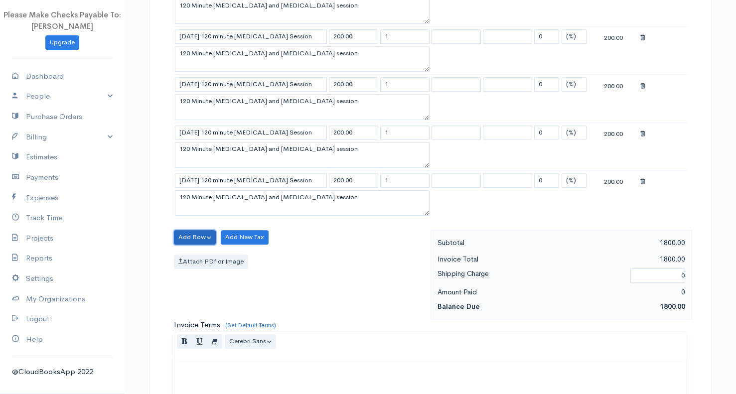
click at [194, 231] on button "Add Row" at bounding box center [195, 237] width 42 height 14
click at [199, 252] on link "Add Item Row" at bounding box center [213, 257] width 79 height 17
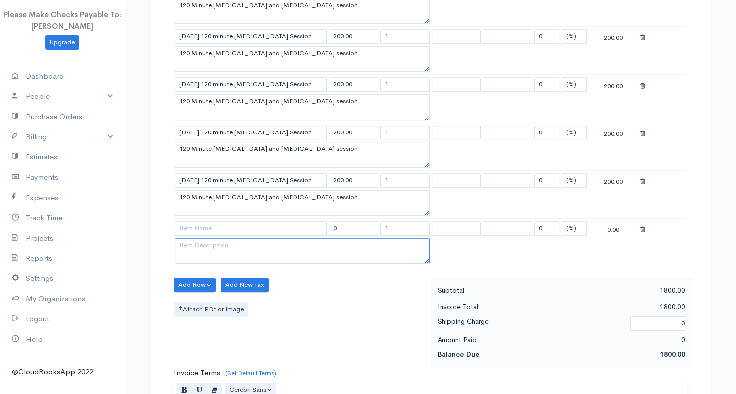
click at [198, 238] on textarea at bounding box center [302, 251] width 255 height 26
type textarea "12"
click at [198, 222] on input at bounding box center [251, 228] width 152 height 14
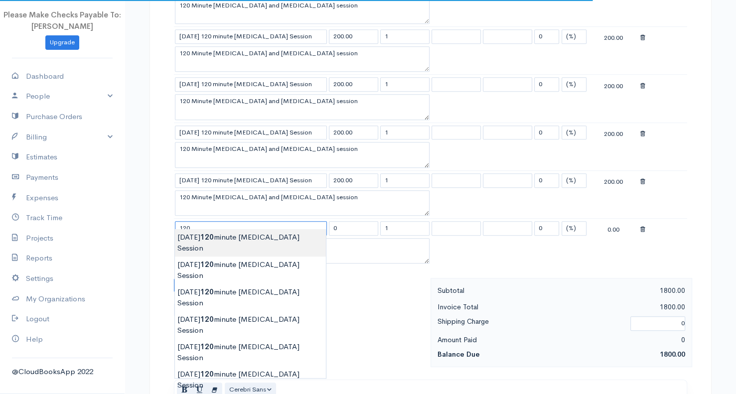
type input "7/16/25 120 minute Yoga Therapy Session"
type input "200.00"
click at [234, 234] on body "Please Make Checks Payable To: Ashly Fox Upgrade Dashboard People Clients Vendo…" at bounding box center [368, 66] width 736 height 1294
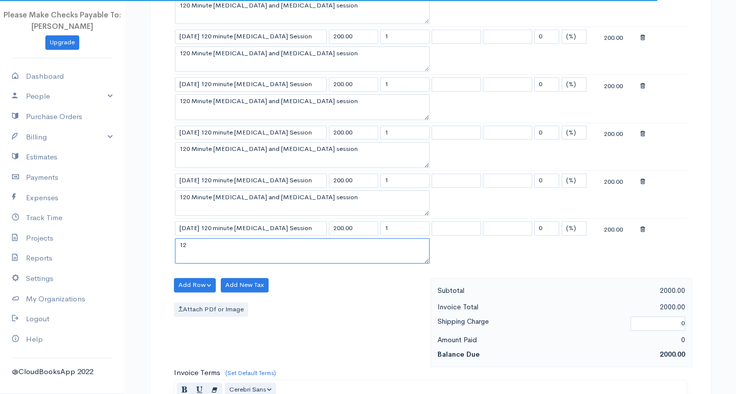
drag, startPoint x: 190, startPoint y: 239, endPoint x: 159, endPoint y: 245, distance: 32.6
click at [160, 245] on div "DRAFT To Pacific Solstice britten@pacificsoltice.com 26732 Crown Valley Pkwy #4…" at bounding box center [431, 86] width 562 height 1211
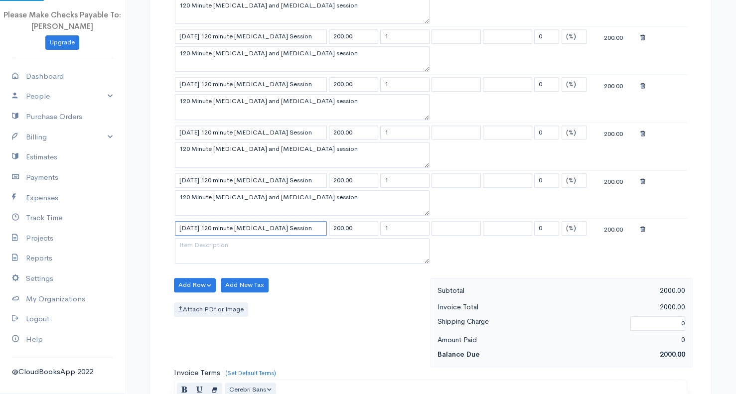
drag, startPoint x: 306, startPoint y: 224, endPoint x: 125, endPoint y: 224, distance: 181.5
click at [128, 224] on div "Invoice New Invoice DRAFT To Pacific Solstice britten@pacificsoltice.com 26732 …" at bounding box center [431, 66] width 612 height 1294
type textarea "120 Minute Yoga Therapy and Psychoeducation session"
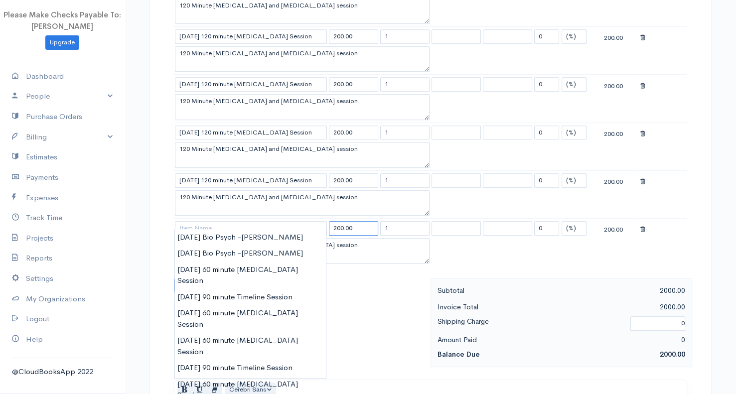
drag, startPoint x: 344, startPoint y: 227, endPoint x: 305, endPoint y: 231, distance: 39.1
click at [311, 231] on body "Please Make Checks Payable To: Ashly Fox Upgrade Dashboard People Clients Vendo…" at bounding box center [368, 66] width 736 height 1294
click at [244, 227] on input at bounding box center [251, 228] width 152 height 14
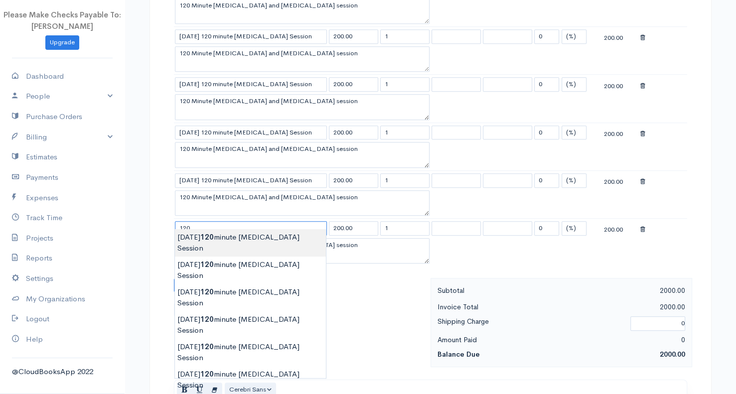
type input "7/16/25 120 minute Yoga Therapy Session"
click at [243, 234] on body "Please Make Checks Payable To: Ashly Fox Upgrade Dashboard People Clients Vendo…" at bounding box center [368, 66] width 736 height 1294
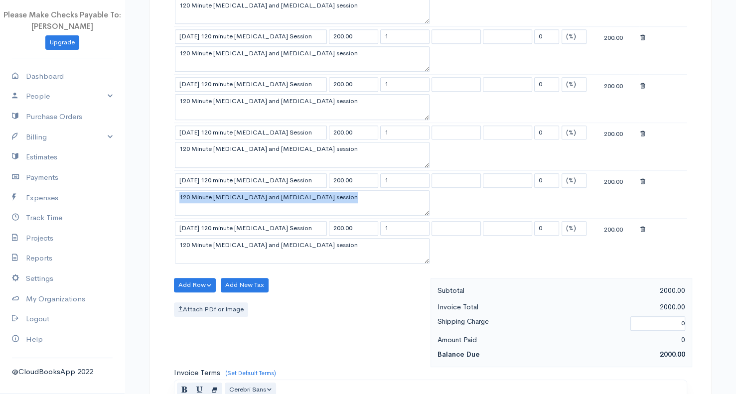
drag, startPoint x: 205, startPoint y: 196, endPoint x: 199, endPoint y: 185, distance: 12.5
click at [201, 189] on tbody "8/18/25 120 minute Yoga Therapy Session 200.00 1 0 (%) Flat 200.00 120 Minute Y…" at bounding box center [431, 27] width 514 height 480
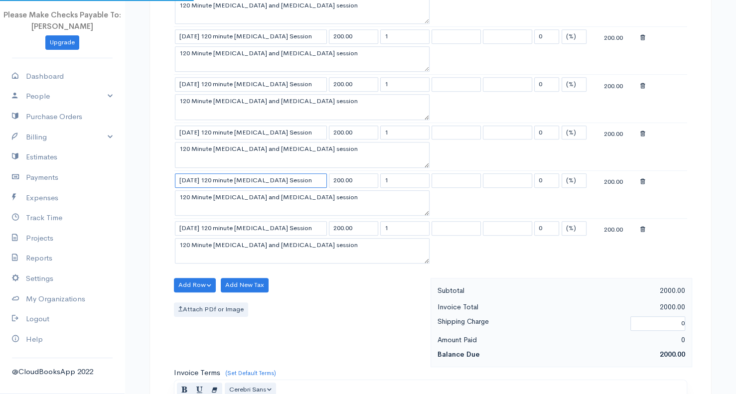
drag, startPoint x: 195, startPoint y: 174, endPoint x: 162, endPoint y: 175, distance: 33.9
click at [162, 175] on div "DRAFT To Pacific Solstice britten@pacificsoltice.com 26732 Crown Valley Pkwy #4…" at bounding box center [431, 86] width 562 height 1211
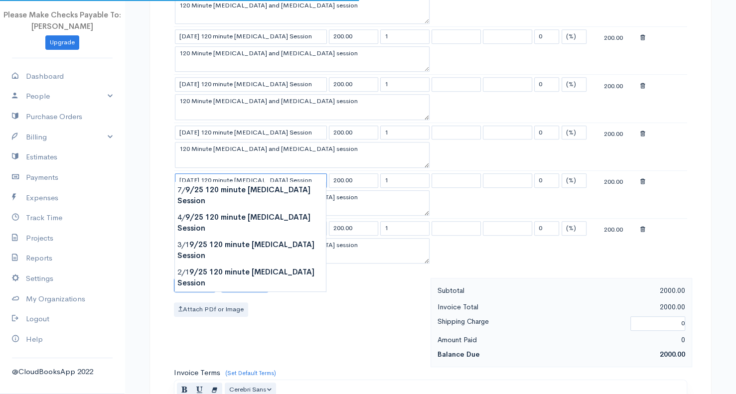
type input "9/15/25 120 minute Yoga Therapy Session"
click at [170, 166] on div "Item Rate Qty Tax Tax Discount Total 8/18/25 120 minute Yoga Therapy Session 20…" at bounding box center [430, 21] width 523 height 516
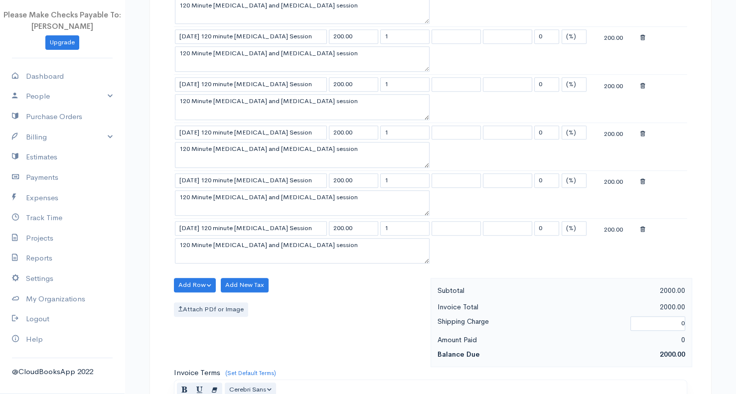
click at [643, 226] on icon at bounding box center [643, 229] width 5 height 7
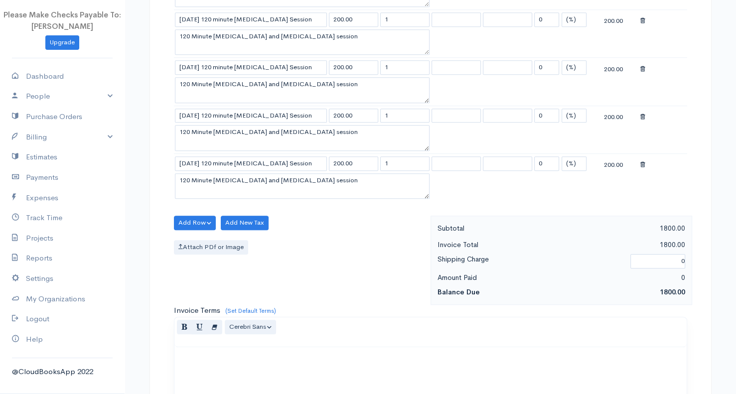
scroll to position [846, 0]
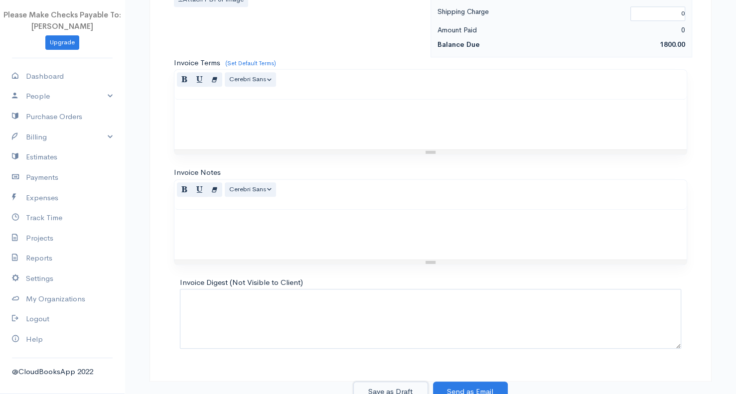
click at [396, 382] on button "Save as Draft" at bounding box center [390, 392] width 75 height 20
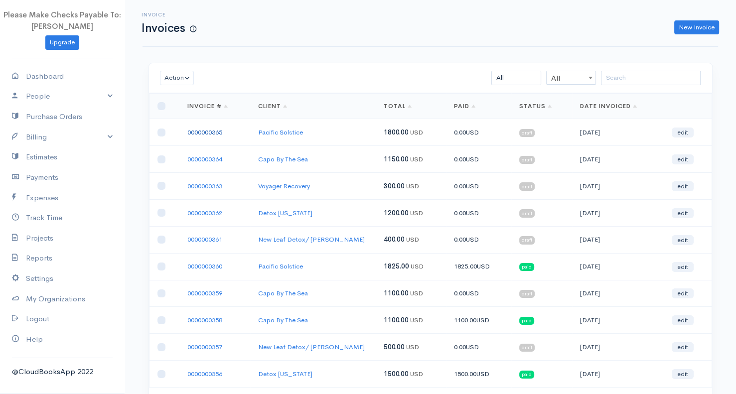
click at [197, 129] on link "0000000365" at bounding box center [204, 132] width 35 height 8
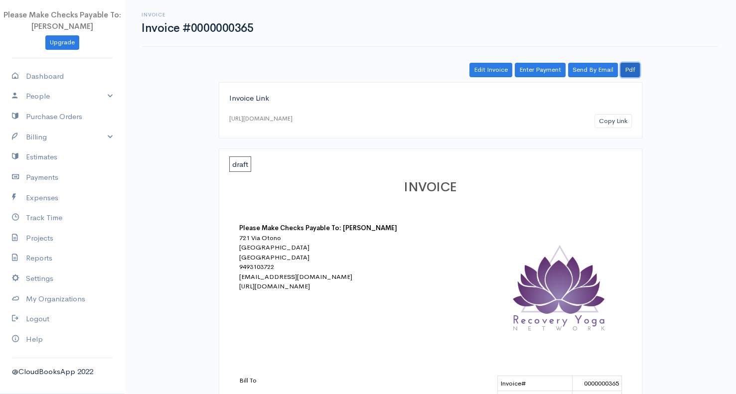
click at [629, 71] on link "Pdf" at bounding box center [630, 70] width 19 height 14
